Goal: Information Seeking & Learning: Check status

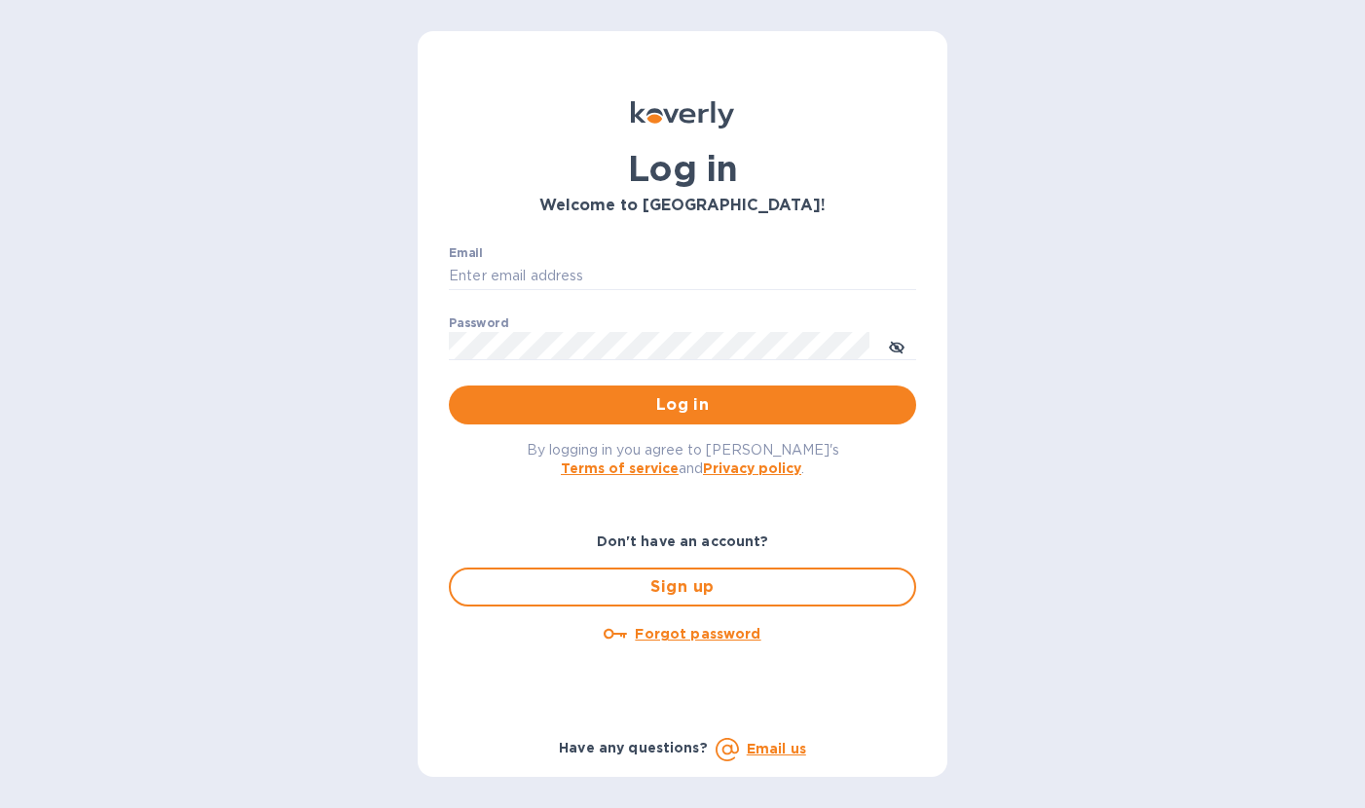
click at [495, 260] on div "Email ​" at bounding box center [682, 281] width 467 height 70
click at [499, 270] on input "Email" at bounding box center [682, 276] width 467 height 29
type input "cyarbroughjr@savannahriverfulfillment.com"
click at [612, 411] on span "Log in" at bounding box center [682, 404] width 436 height 23
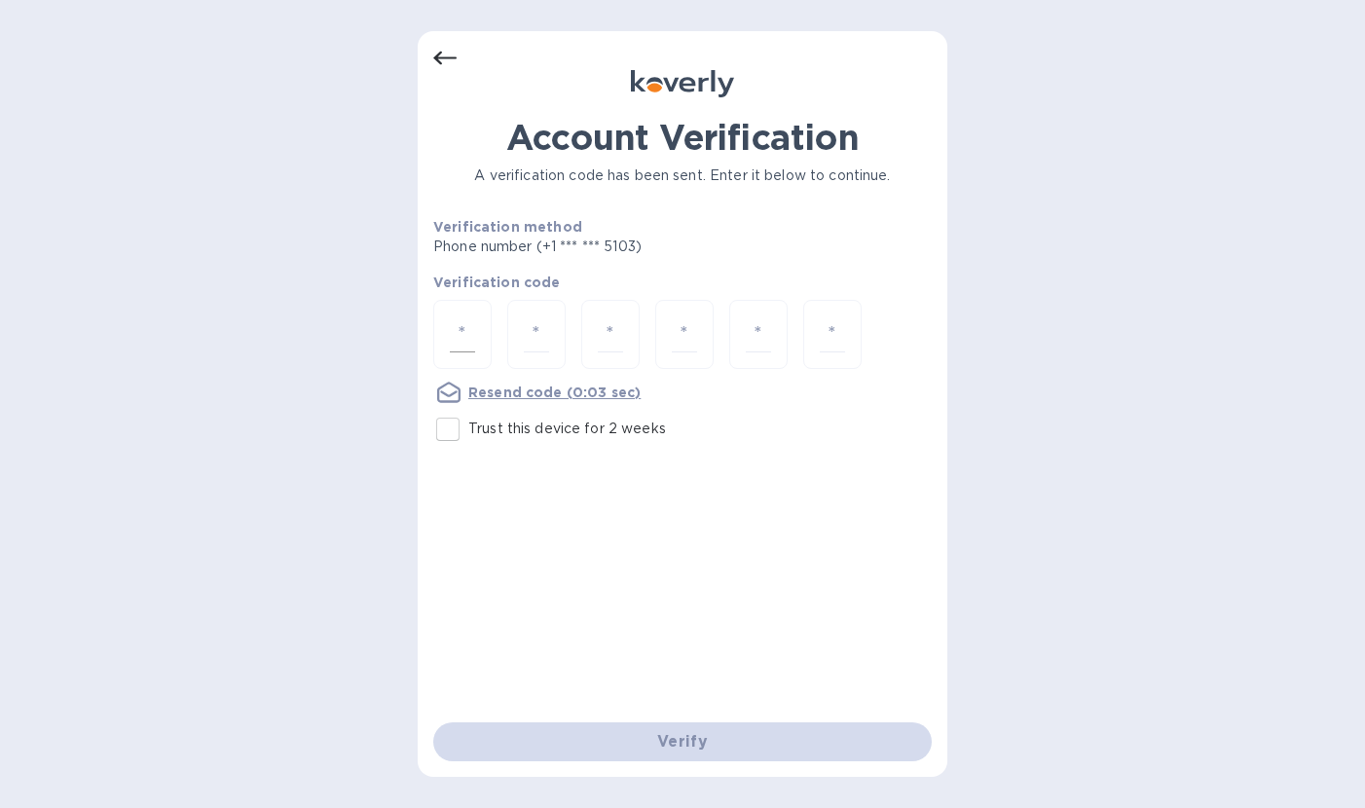
click at [456, 329] on input "number" at bounding box center [462, 334] width 25 height 36
type input "6"
type input "4"
type input "0"
type input "6"
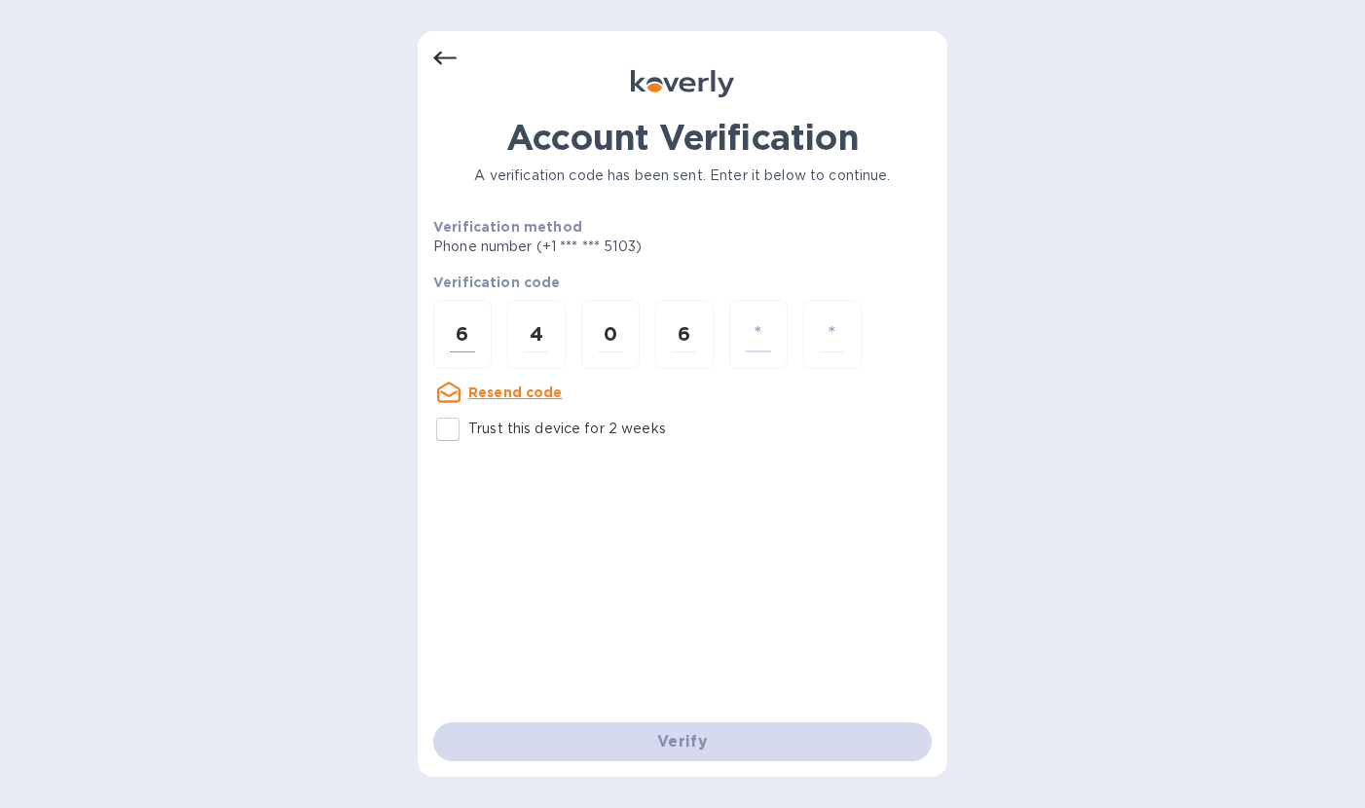
type input "7"
type input "3"
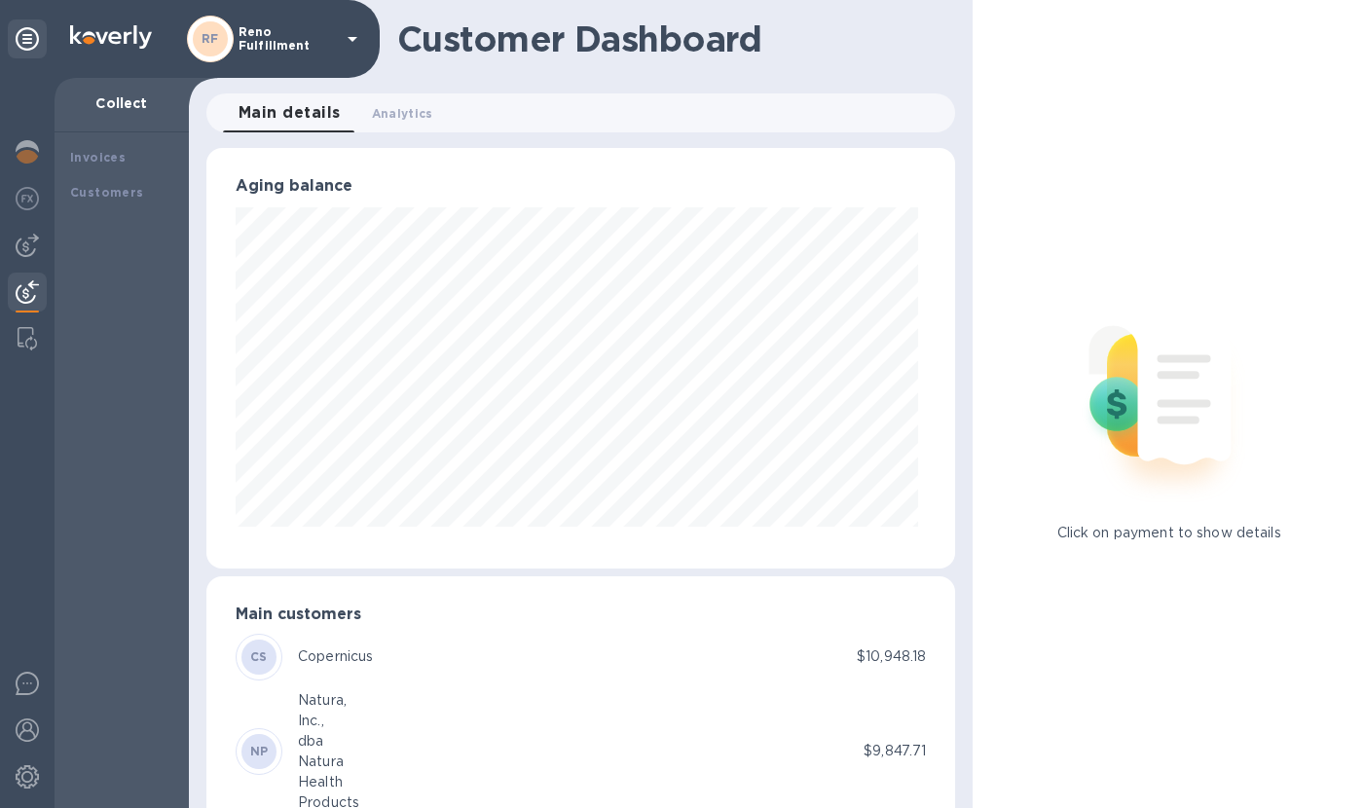
scroll to position [972908, 972587]
click at [229, 49] on img at bounding box center [210, 39] width 47 height 47
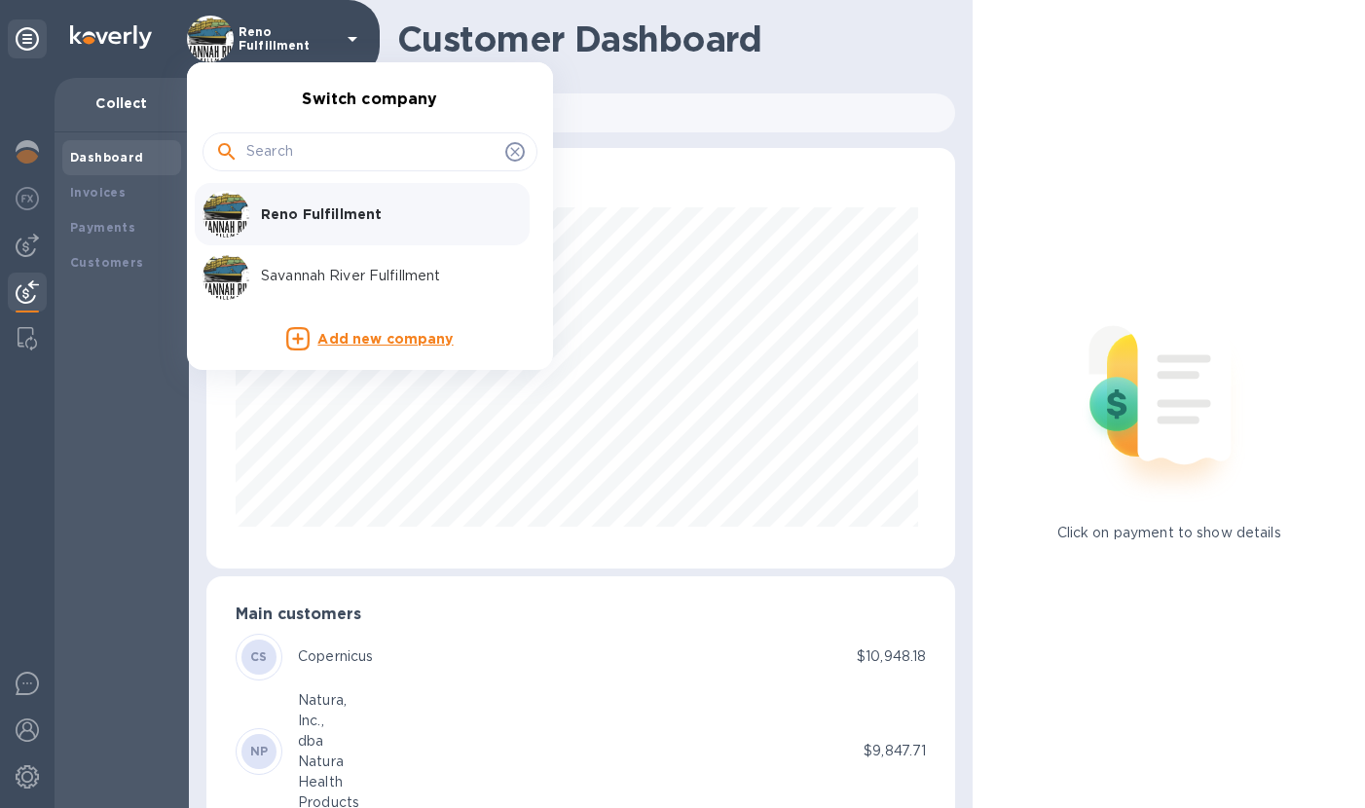
click at [318, 271] on p "Savannah River Fulfillment" at bounding box center [383, 276] width 245 height 20
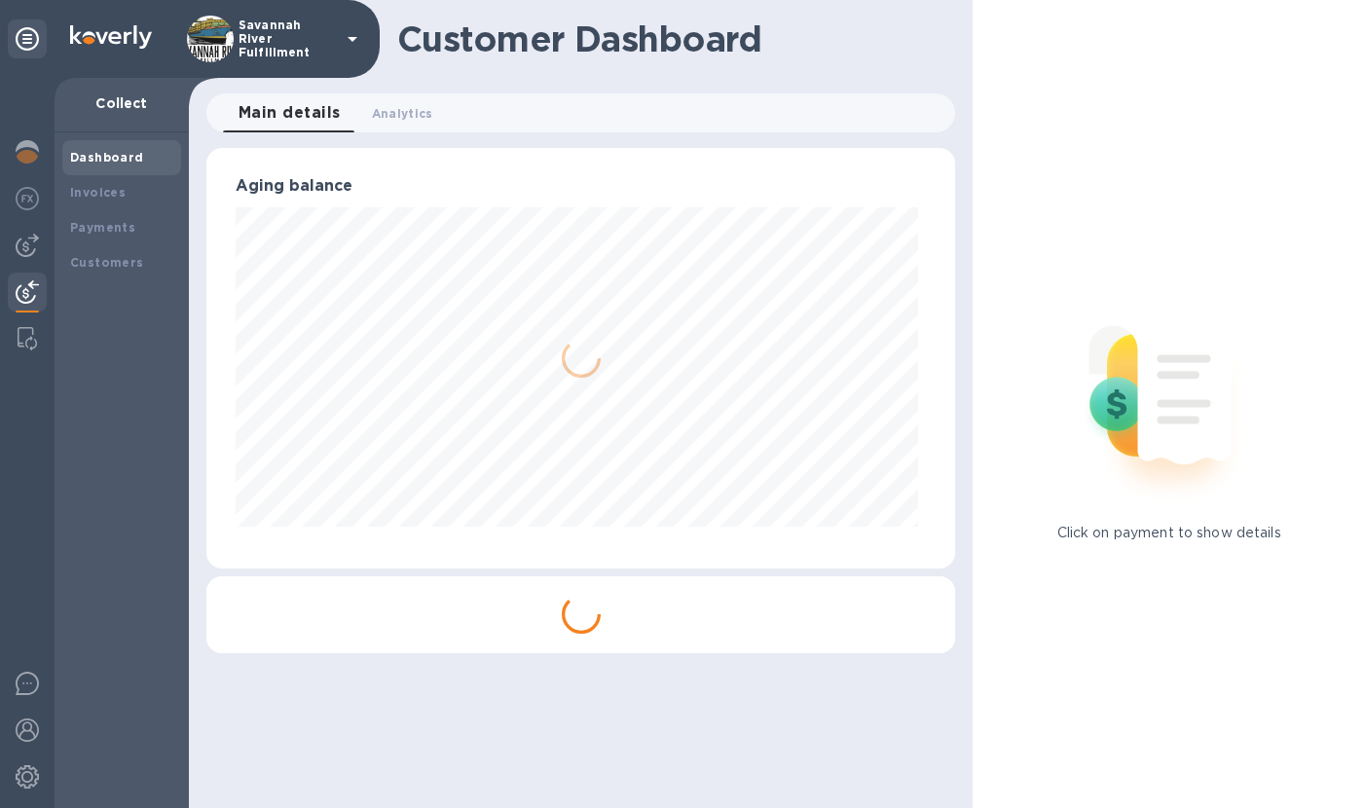
scroll to position [420, 748]
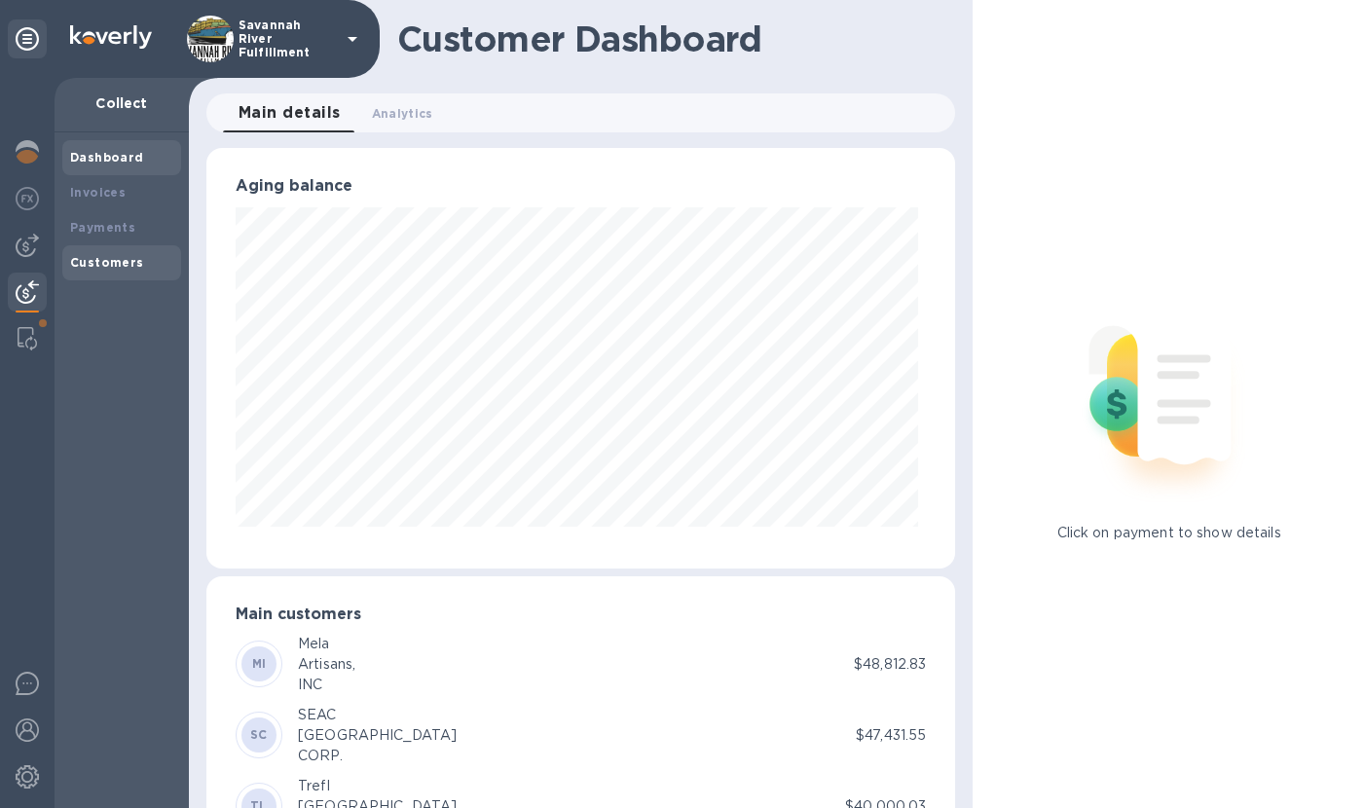
click at [102, 260] on b "Customers" at bounding box center [107, 262] width 74 height 15
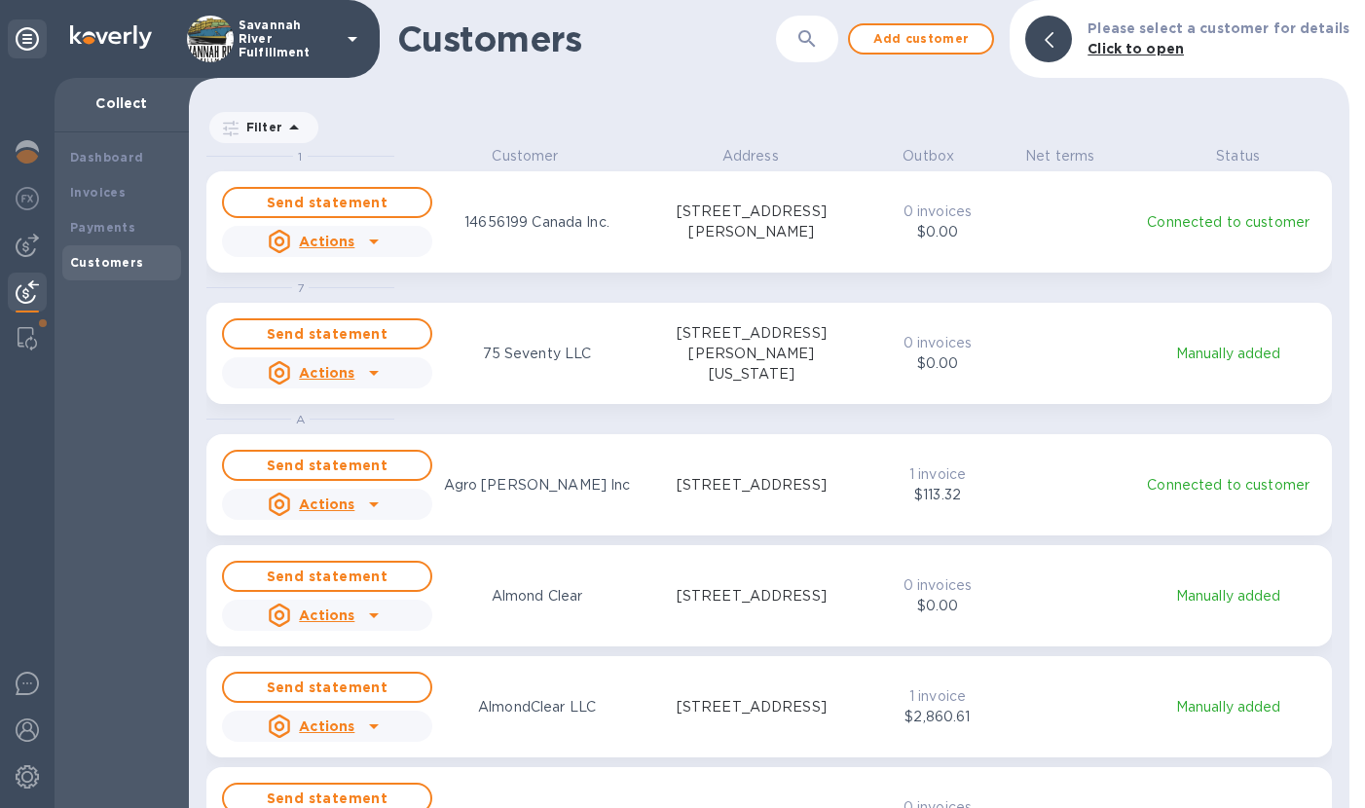
scroll to position [646, 1152]
click at [819, 43] on icon "button" at bounding box center [806, 38] width 23 height 23
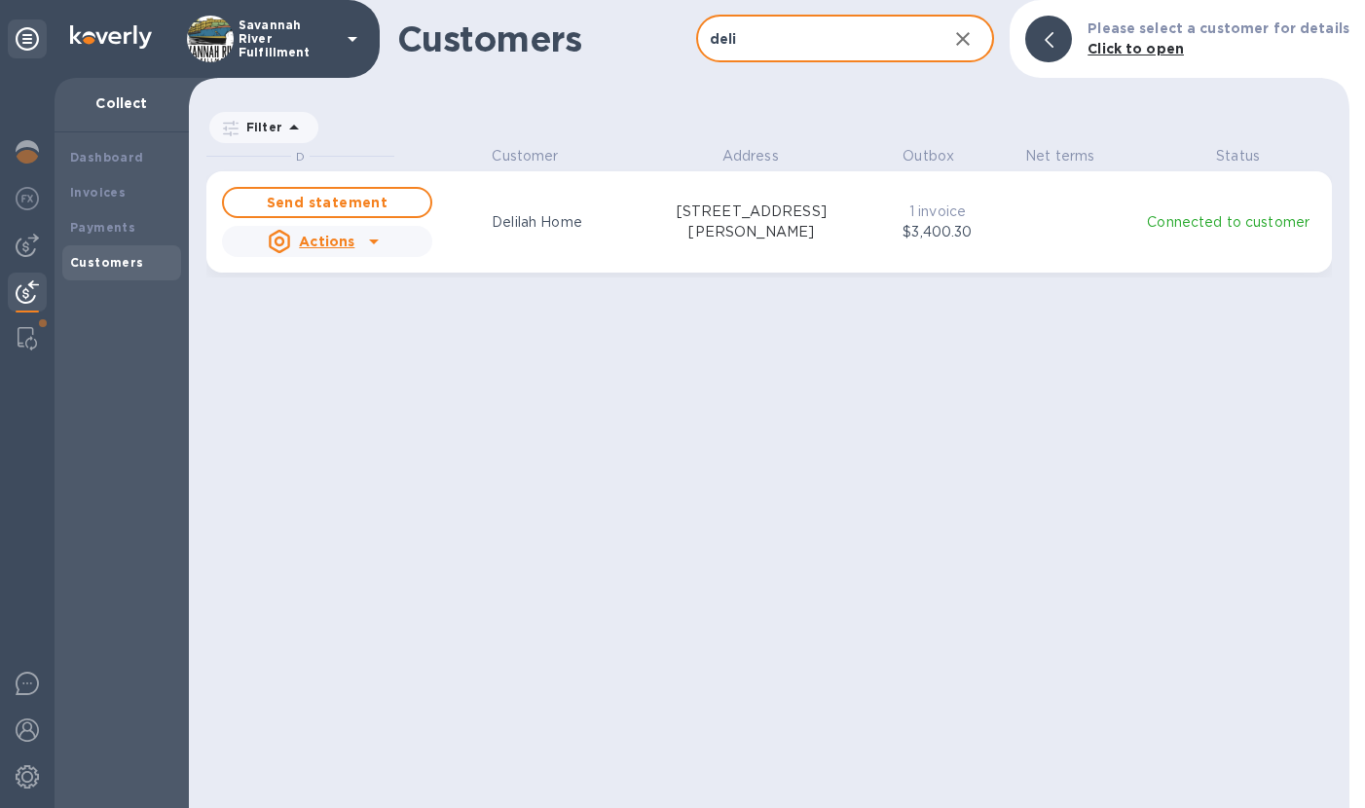
type input "deli"
click at [368, 237] on icon "grid" at bounding box center [373, 241] width 23 height 23
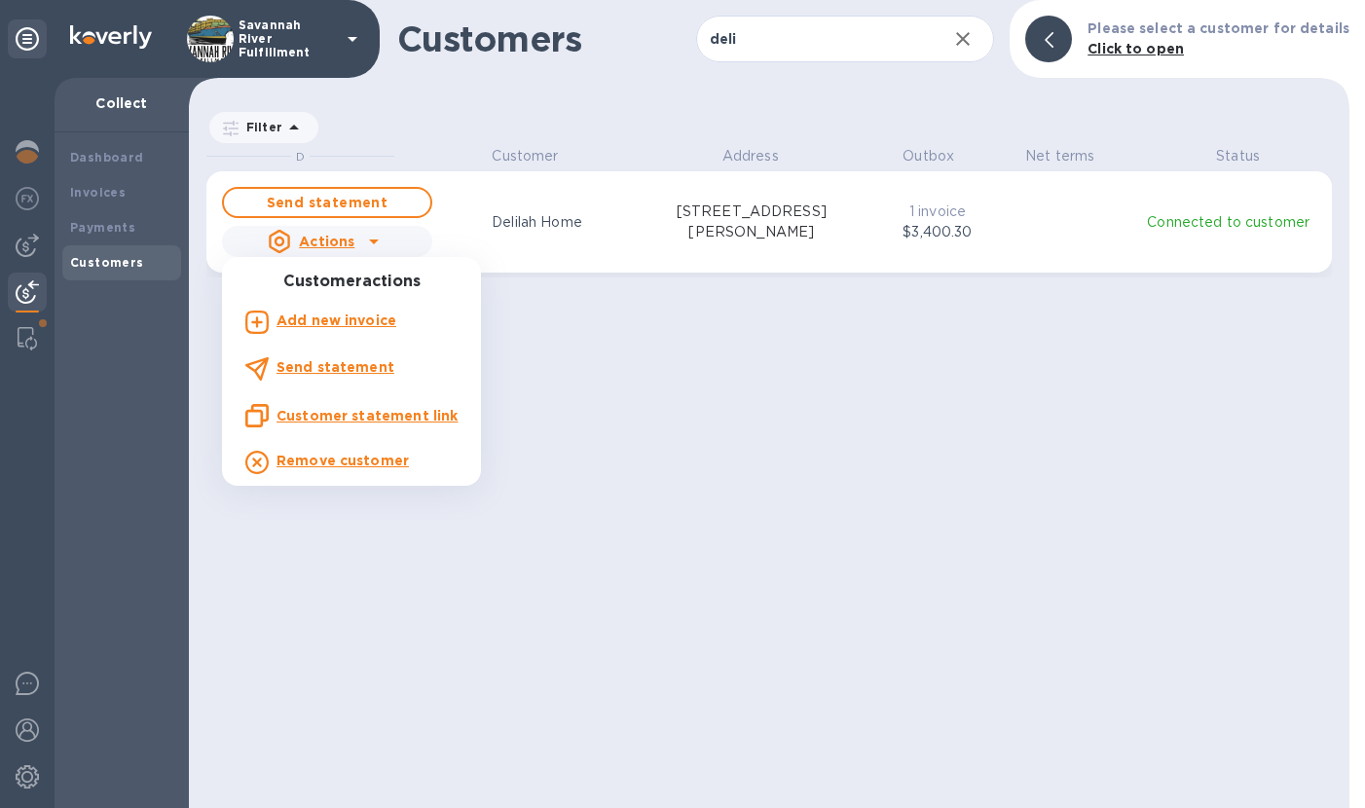
click at [563, 231] on div at bounding box center [682, 404] width 1365 height 808
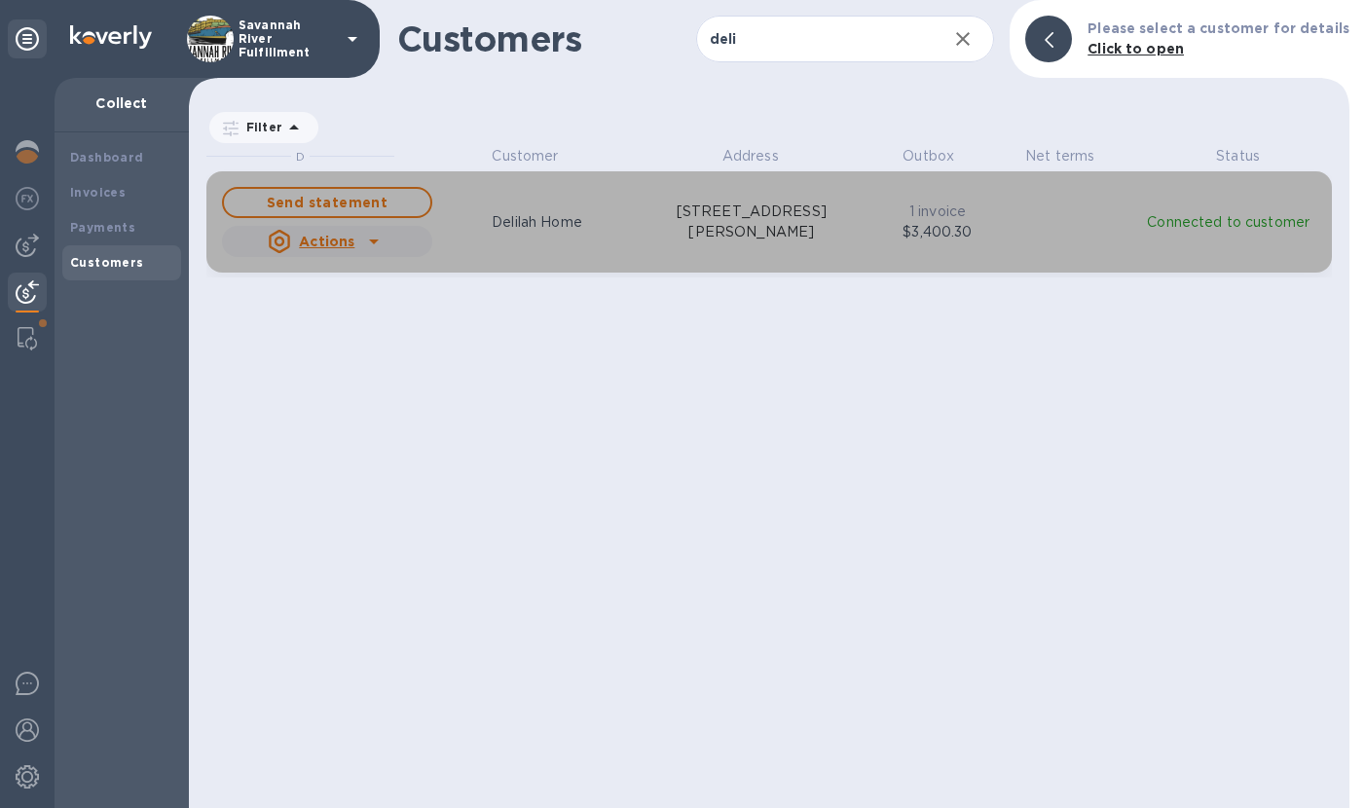
click at [548, 216] on p "Delilah Home" at bounding box center [537, 222] width 91 height 20
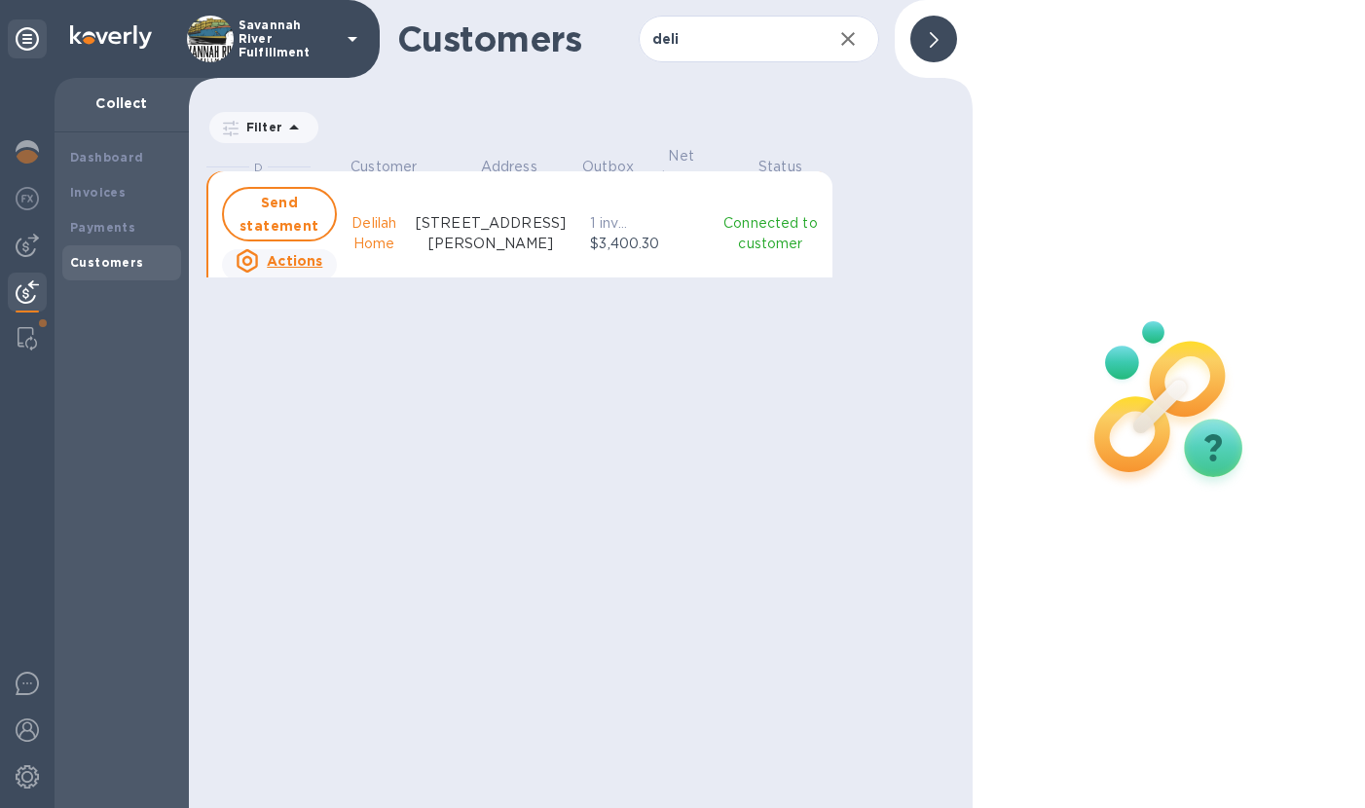
scroll to position [17, 8]
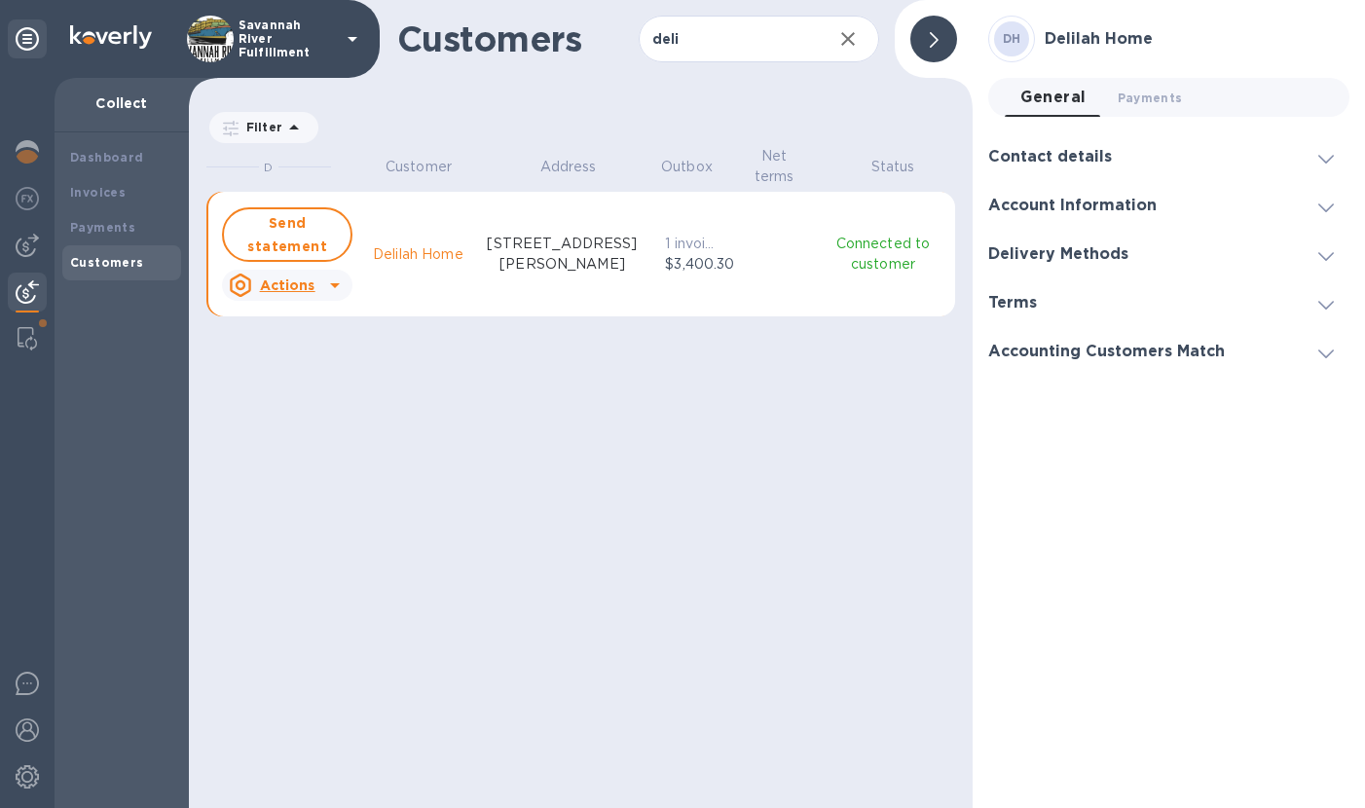
click at [314, 295] on div "Actions" at bounding box center [272, 285] width 87 height 23
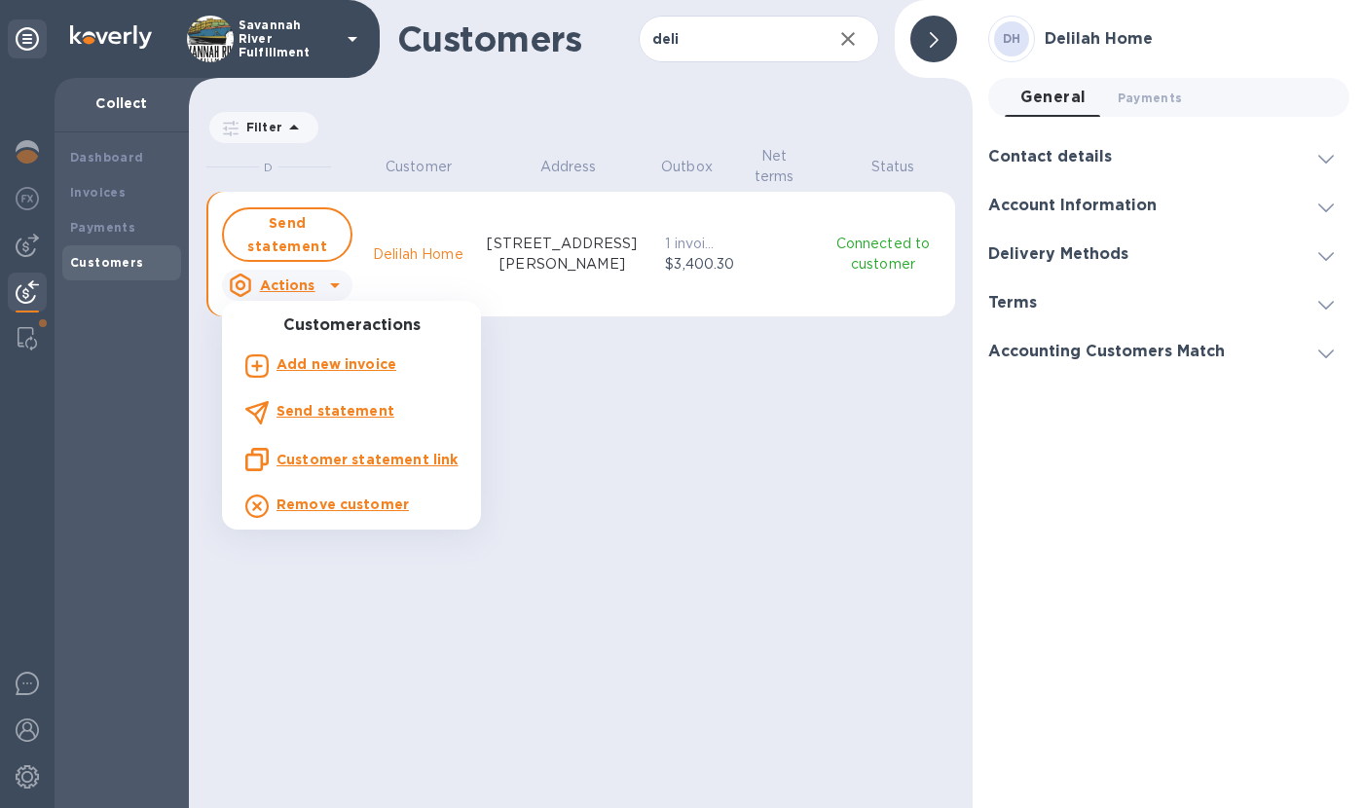
click at [326, 459] on u "Customer statement link" at bounding box center [366, 460] width 181 height 16
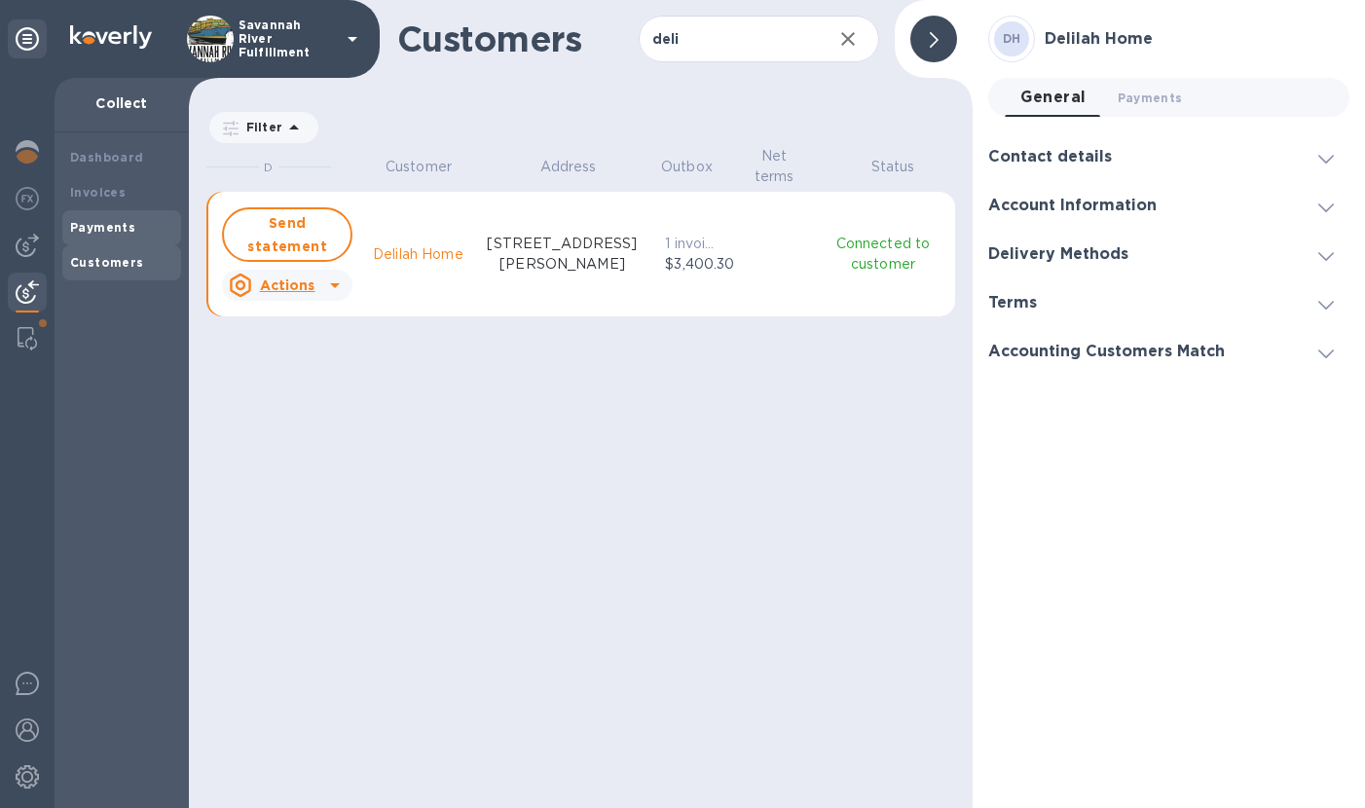
click at [84, 222] on b "Payments" at bounding box center [102, 227] width 65 height 15
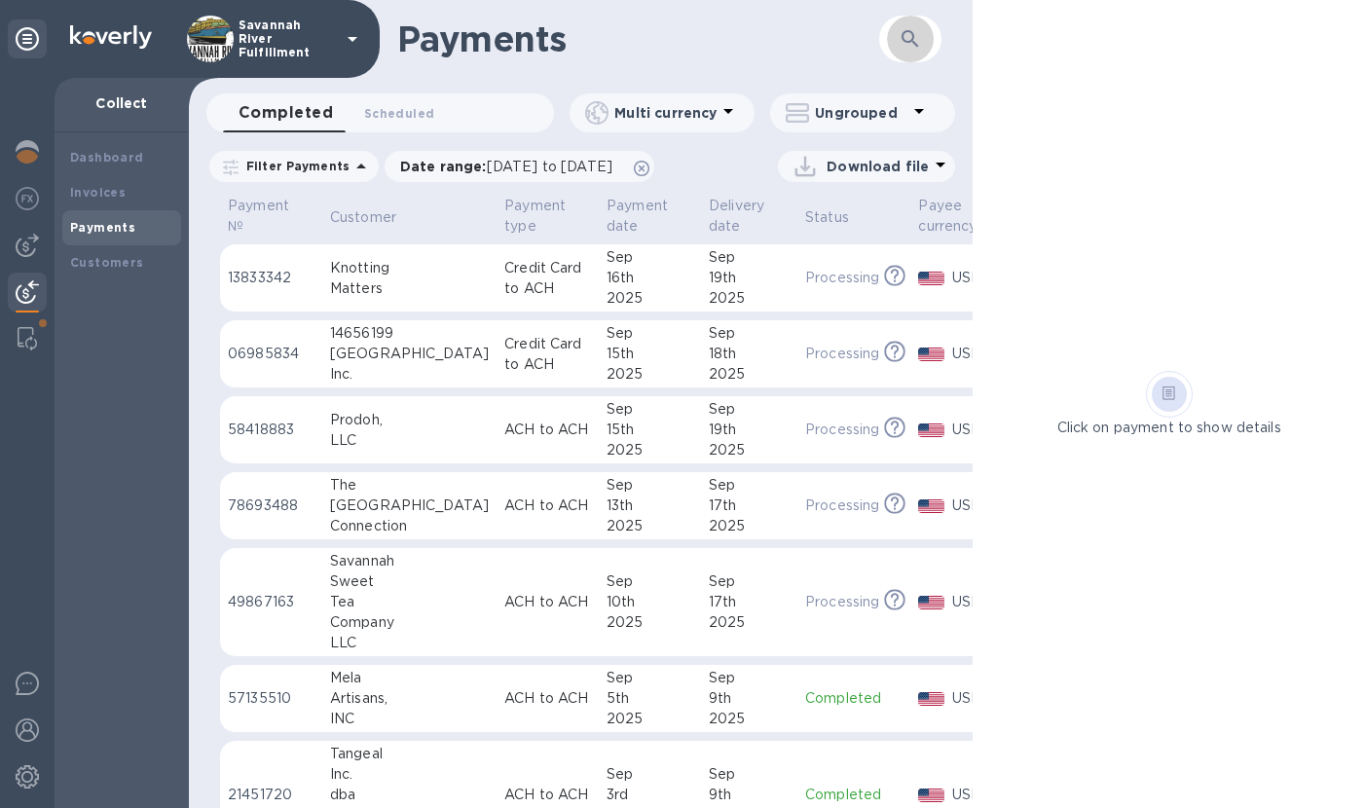
click at [894, 43] on button "button" at bounding box center [910, 39] width 47 height 47
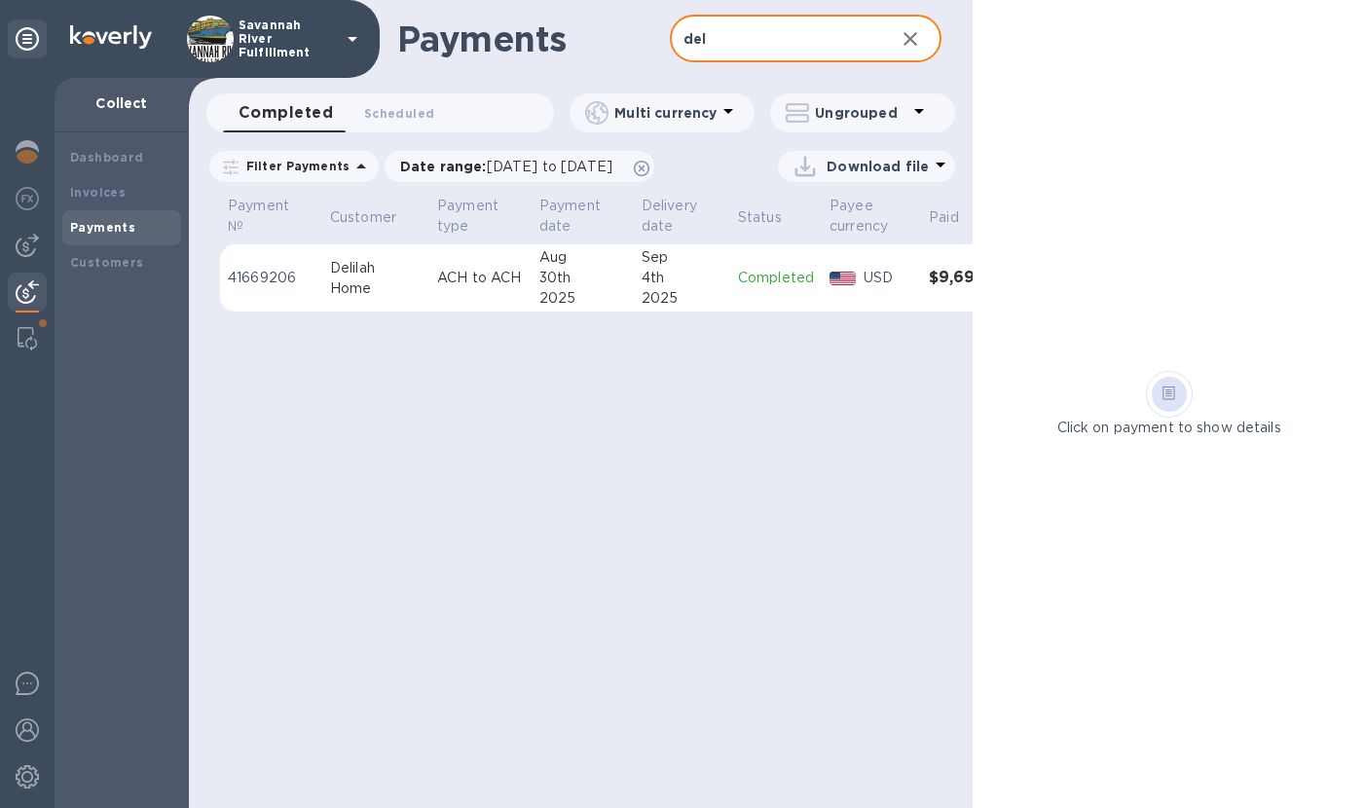
scroll to position [0, 71]
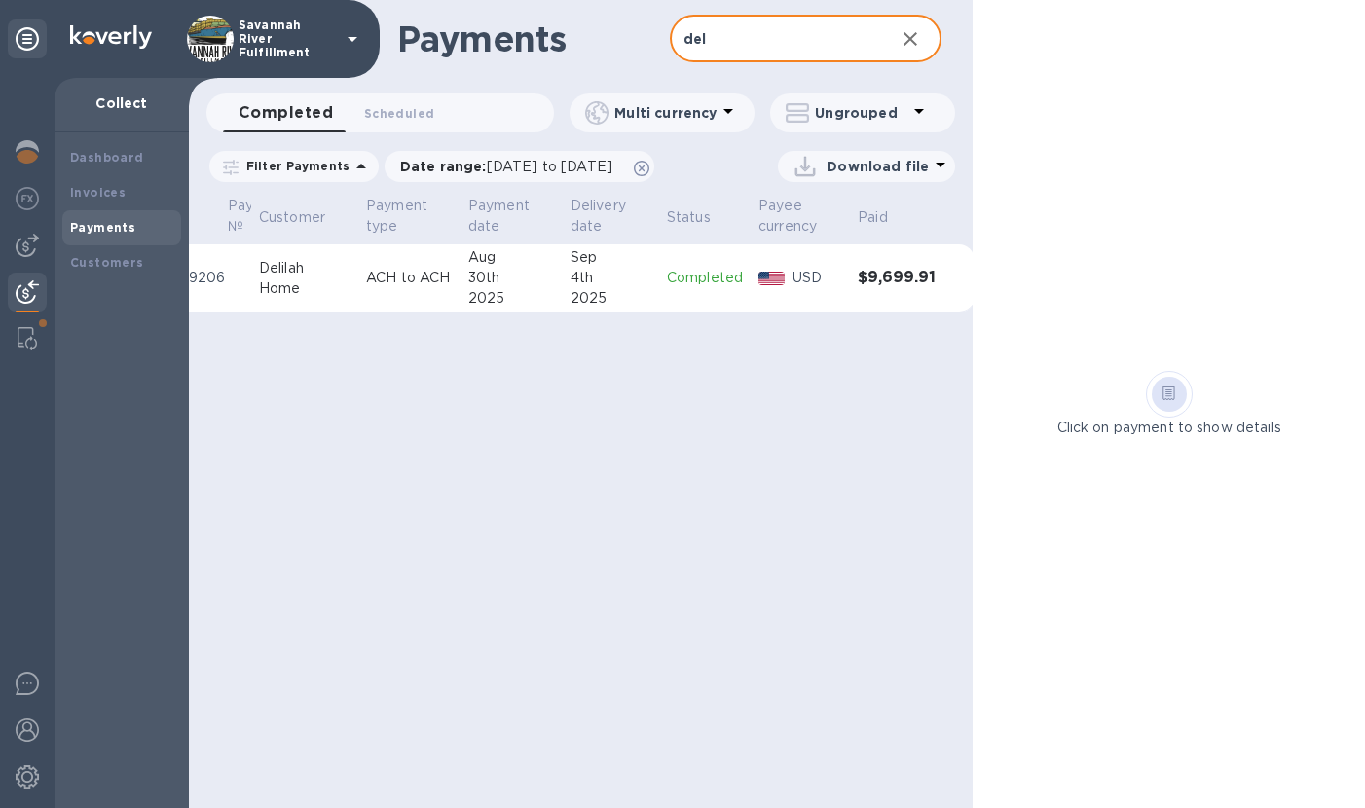
type input "del"
click at [521, 271] on div "30th" at bounding box center [511, 278] width 87 height 20
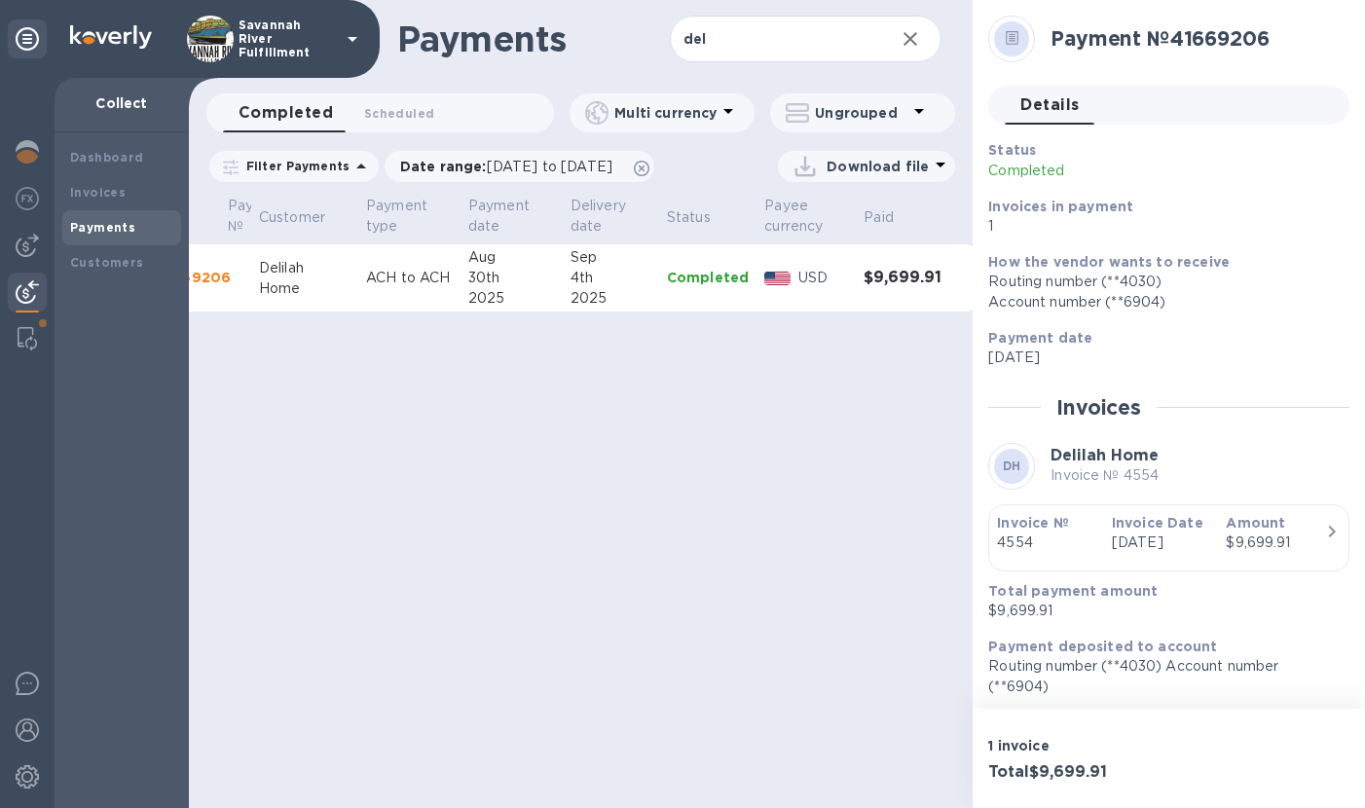
scroll to position [4, 0]
